Goal: Task Accomplishment & Management: Manage account settings

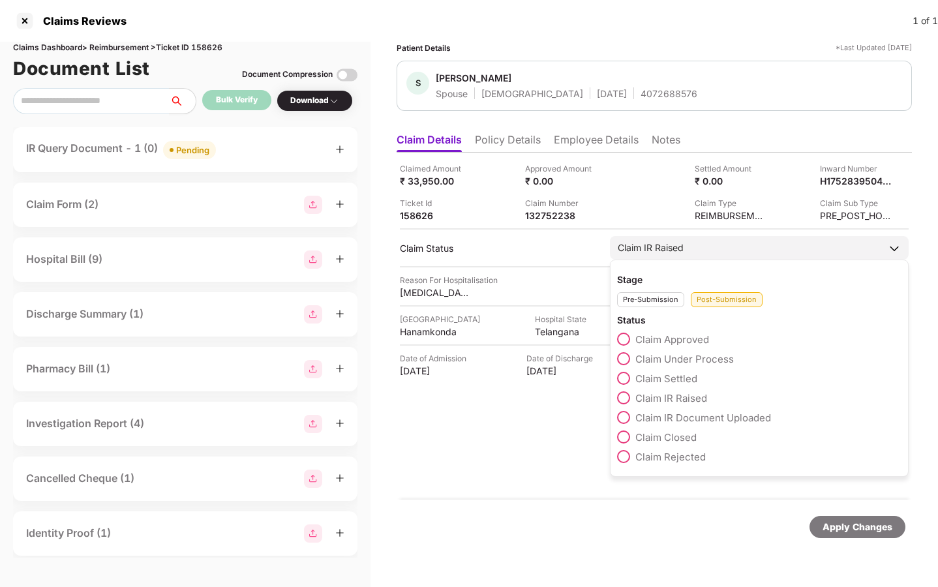
click at [641, 436] on span "Claim Closed" at bounding box center [665, 437] width 61 height 12
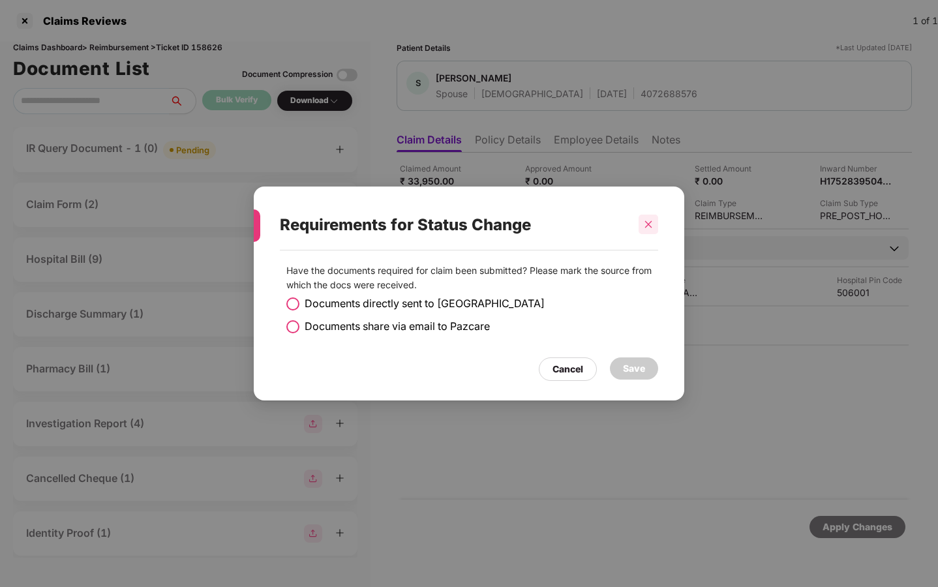
click at [644, 225] on icon "close" at bounding box center [648, 224] width 9 height 9
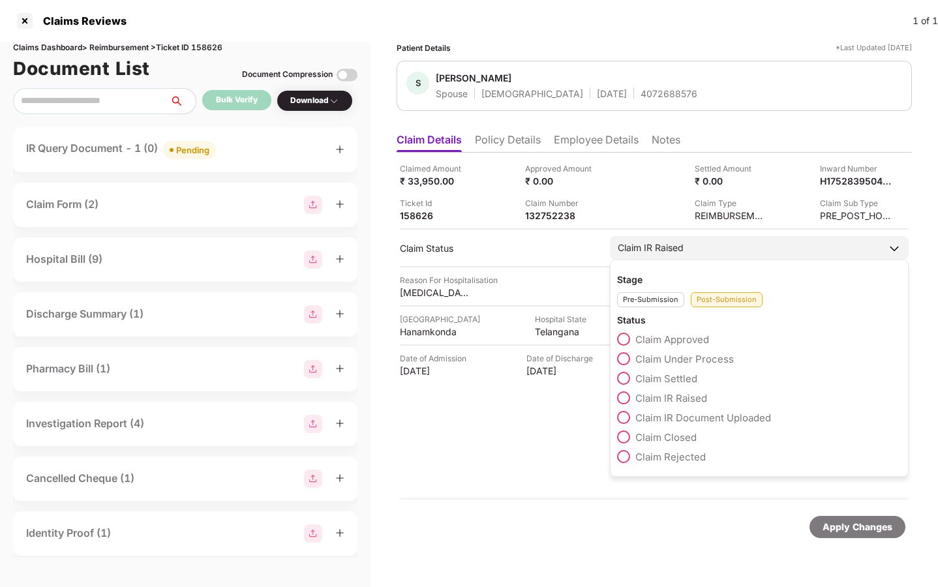
click at [652, 431] on span "Claim Closed" at bounding box center [665, 437] width 61 height 12
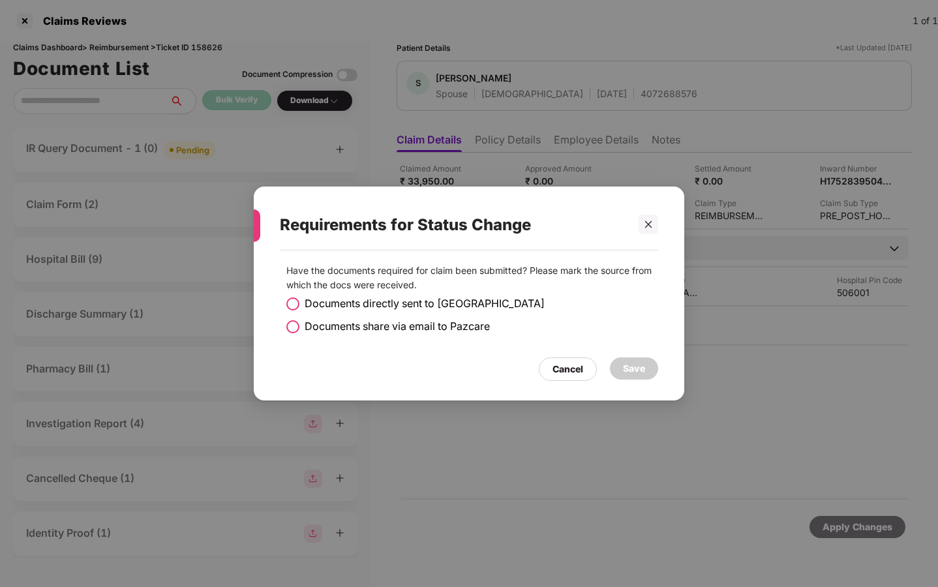
click at [457, 325] on span "Documents share via email to Pazcare" at bounding box center [397, 326] width 185 height 16
click at [637, 370] on div "Save" at bounding box center [634, 368] width 22 height 14
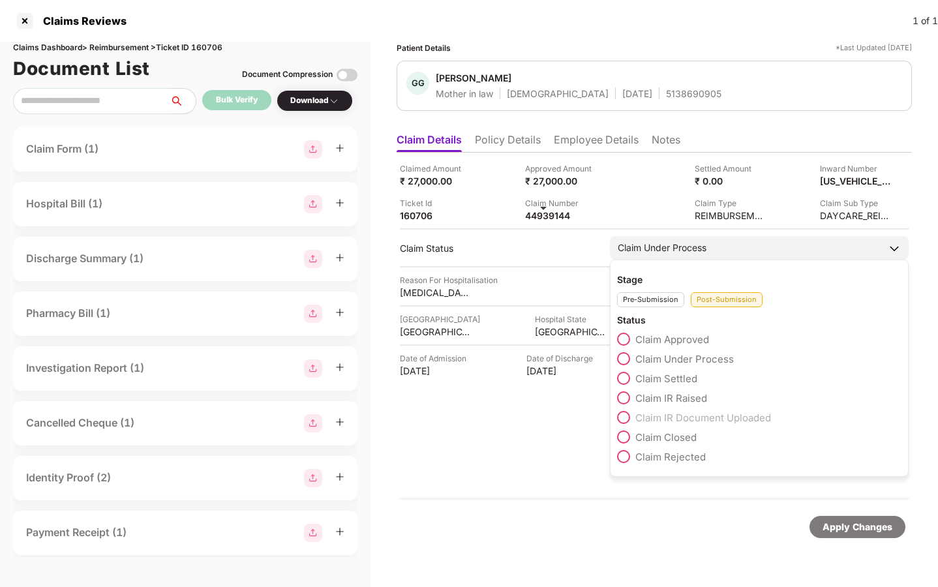
click at [671, 436] on span "Claim Closed" at bounding box center [665, 437] width 61 height 12
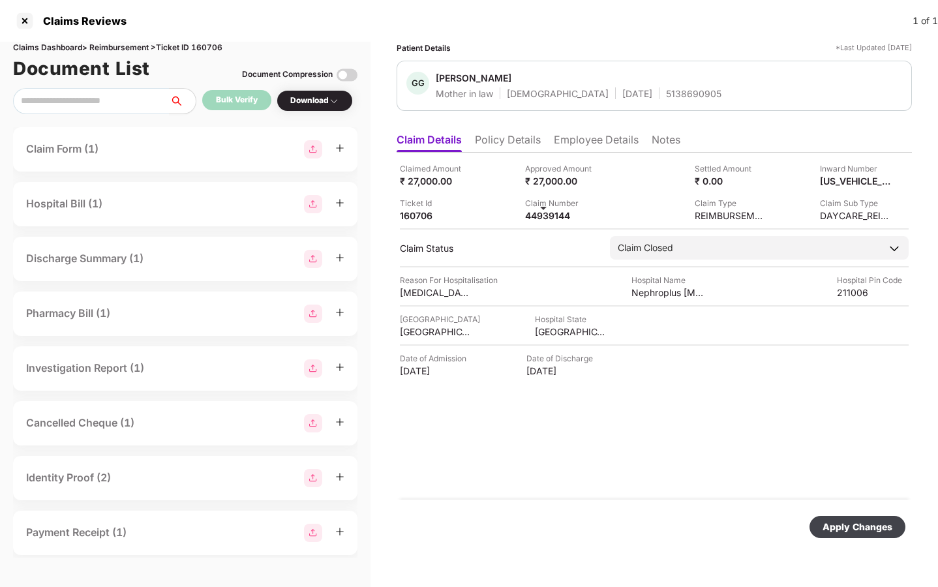
click at [864, 524] on div "Apply Changes" at bounding box center [857, 527] width 70 height 14
